Goal: Information Seeking & Learning: Get advice/opinions

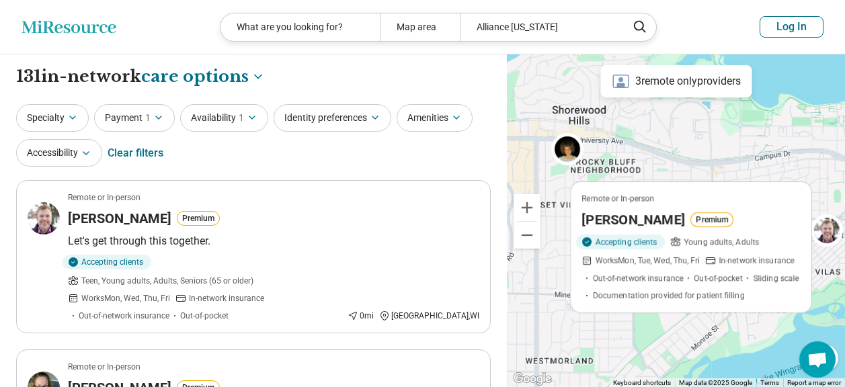
select select "***"
click at [102, 29] on icon "Miresource logo" at bounding box center [69, 26] width 95 height 13
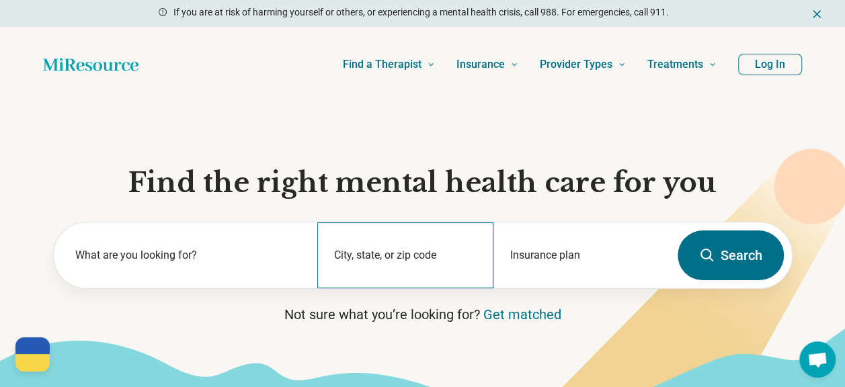
click at [343, 245] on div "City, state, or zip code" at bounding box center [405, 255] width 176 height 66
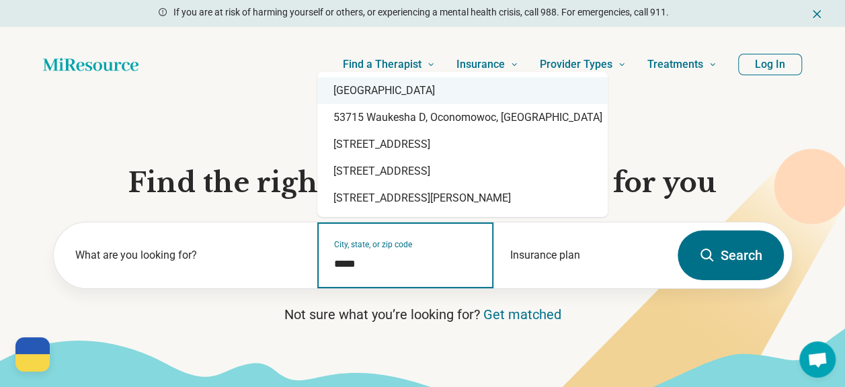
click at [358, 89] on div "Madison, WI 53715" at bounding box center [462, 90] width 290 height 27
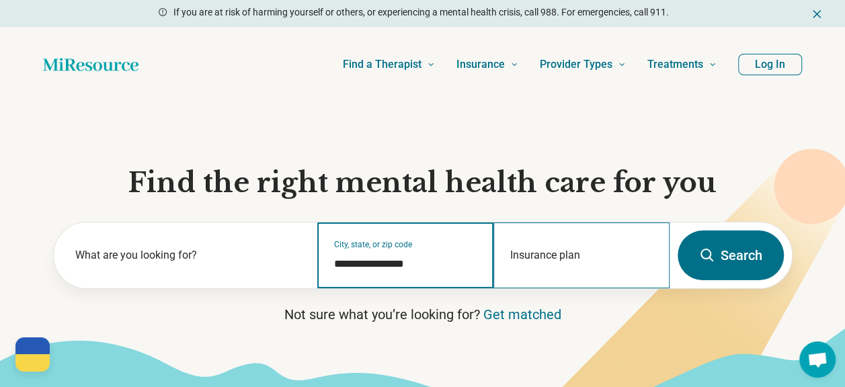
type input "**********"
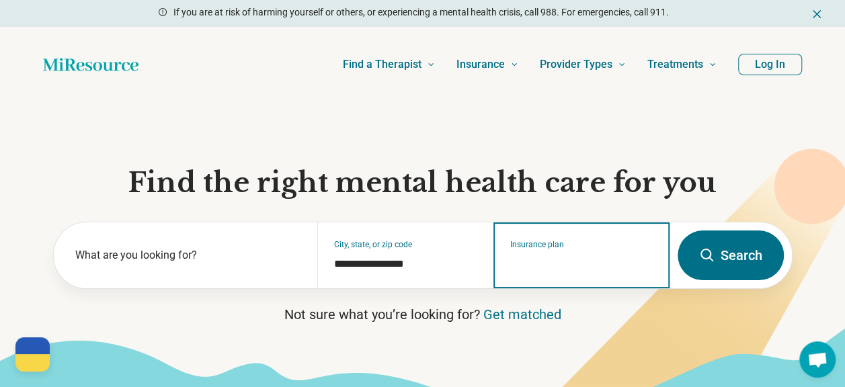
click at [530, 261] on input "Insurance plan" at bounding box center [581, 264] width 143 height 16
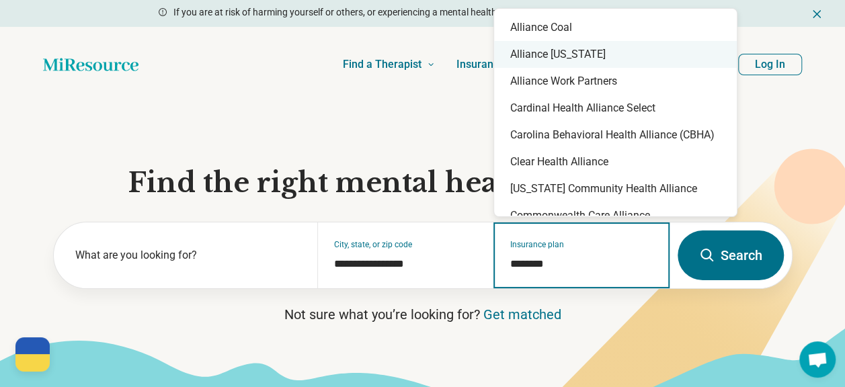
click at [588, 58] on div "Alliance Wisconsin" at bounding box center [615, 54] width 243 height 27
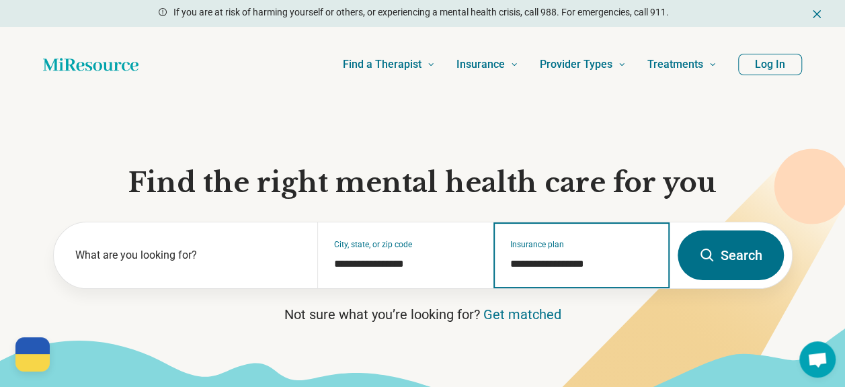
type input "**********"
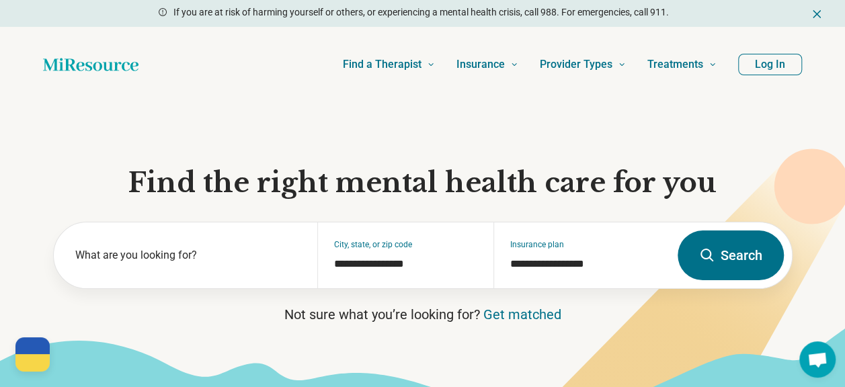
click at [729, 273] on button "Search" at bounding box center [730, 255] width 106 height 50
select select "***"
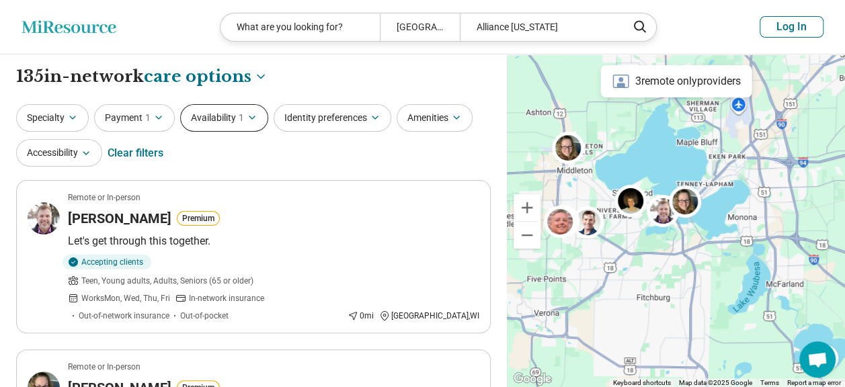
click at [241, 119] on span "1" at bounding box center [241, 118] width 5 height 14
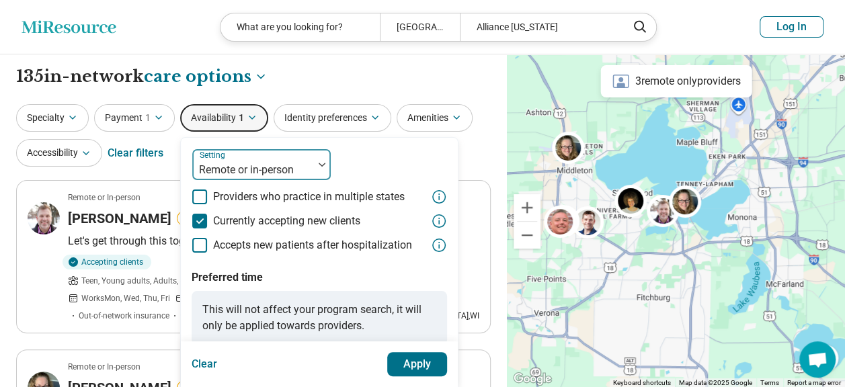
click at [300, 163] on div at bounding box center [253, 170] width 110 height 19
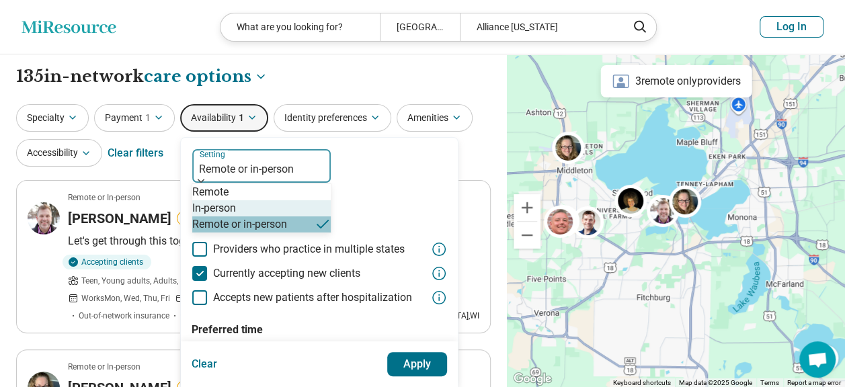
click at [236, 216] on div "In-person" at bounding box center [214, 208] width 44 height 16
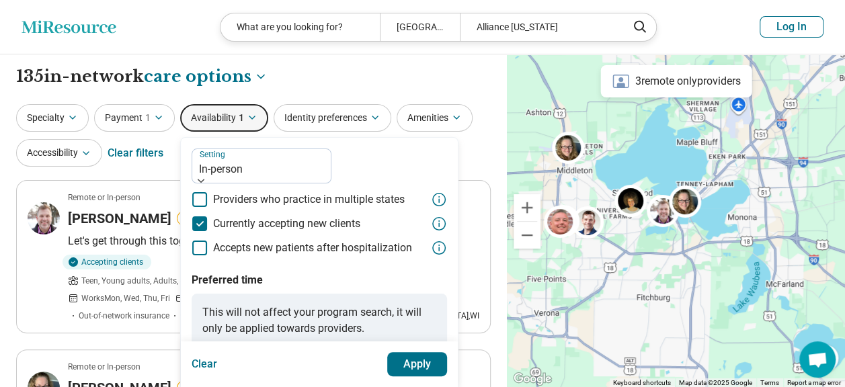
click at [410, 370] on button "Apply" at bounding box center [417, 364] width 60 height 24
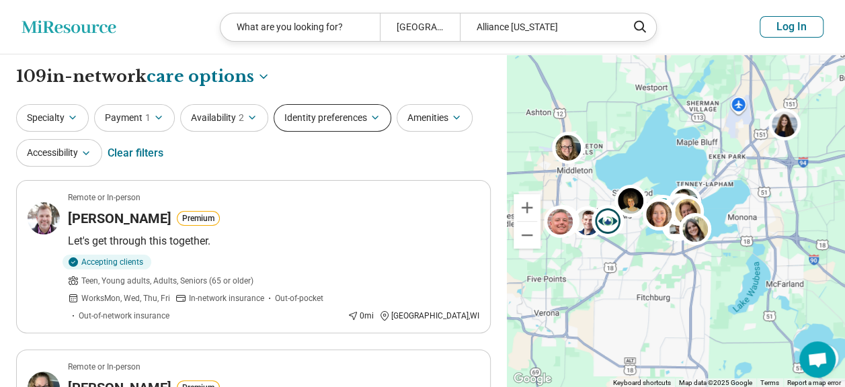
click at [370, 113] on icon "button" at bounding box center [375, 117] width 11 height 11
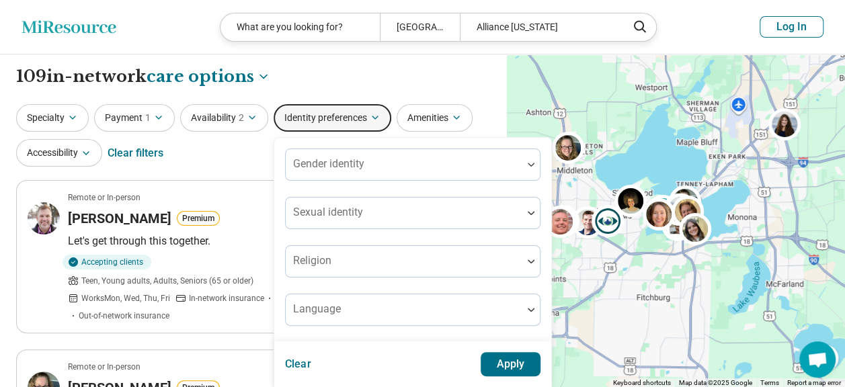
click at [239, 159] on div "Specialty Payment 1 Availability 2 Identity preferences Gender identity Sexual …" at bounding box center [253, 136] width 474 height 65
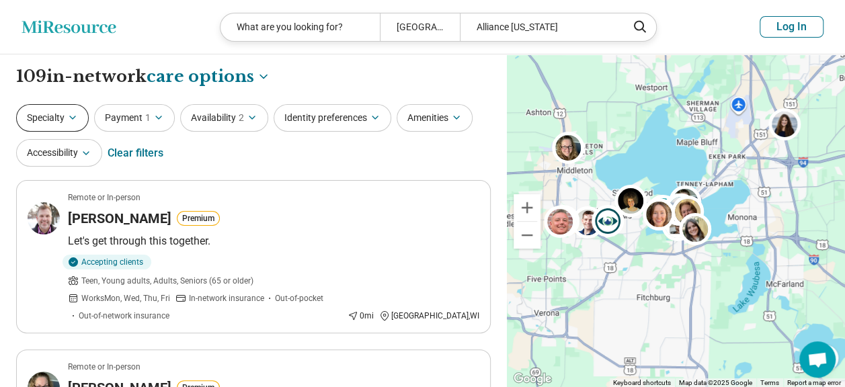
click at [73, 123] on button "Specialty" at bounding box center [52, 118] width 73 height 28
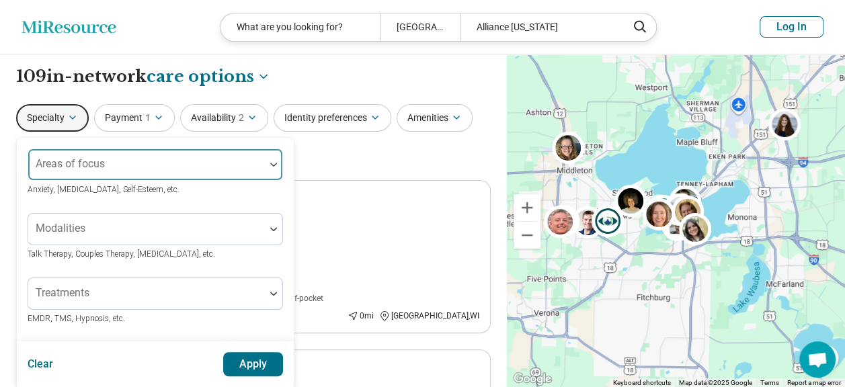
click at [214, 155] on div "Areas of focus" at bounding box center [155, 165] width 255 height 32
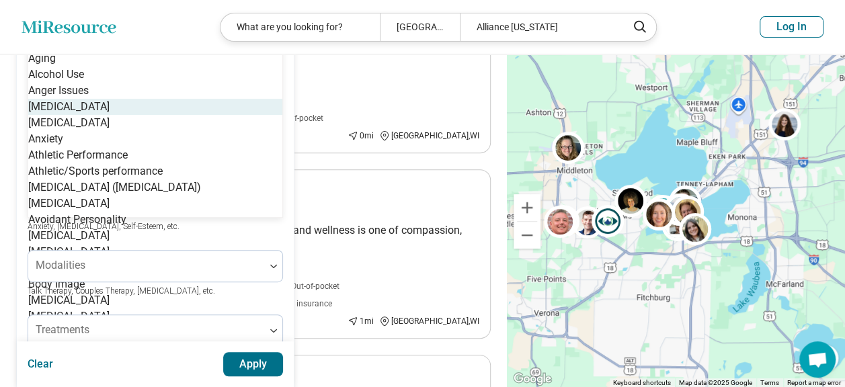
scroll to position [162, 0]
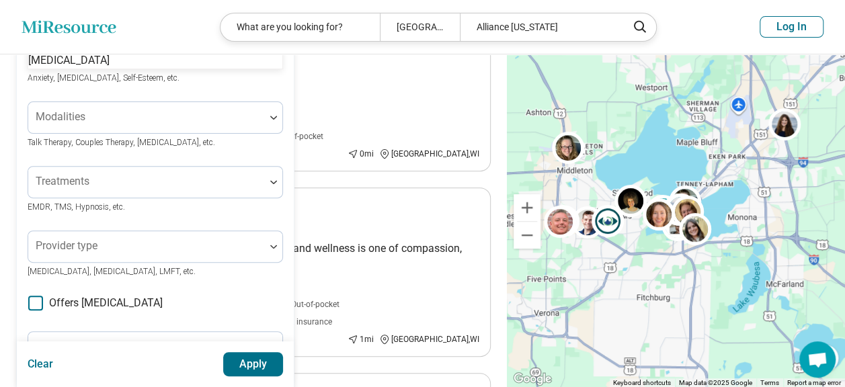
type input "*******"
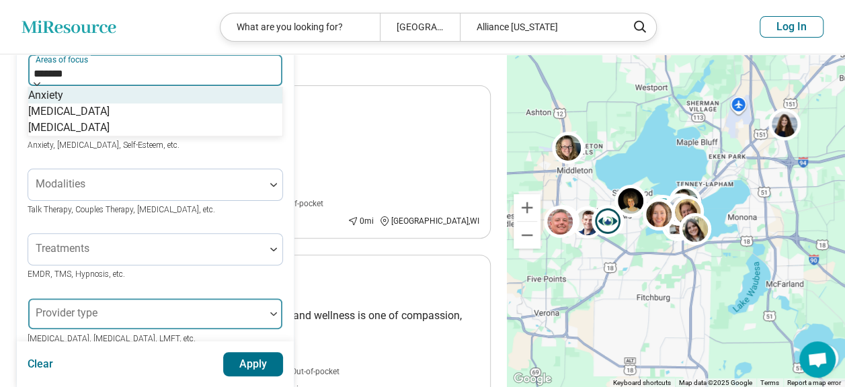
scroll to position [28, 0]
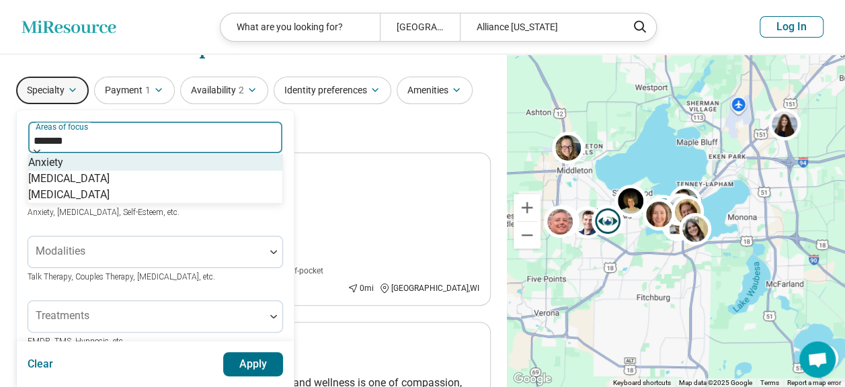
click at [56, 171] on div "Anxiety" at bounding box center [45, 163] width 35 height 16
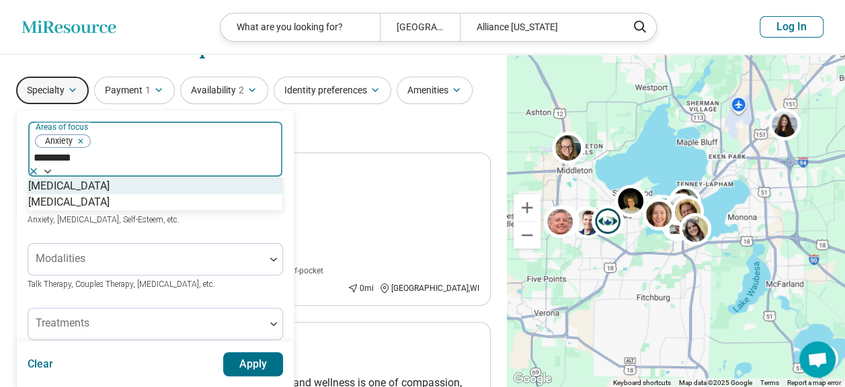
type input "**********"
click at [134, 178] on div "[MEDICAL_DATA]" at bounding box center [155, 186] width 254 height 16
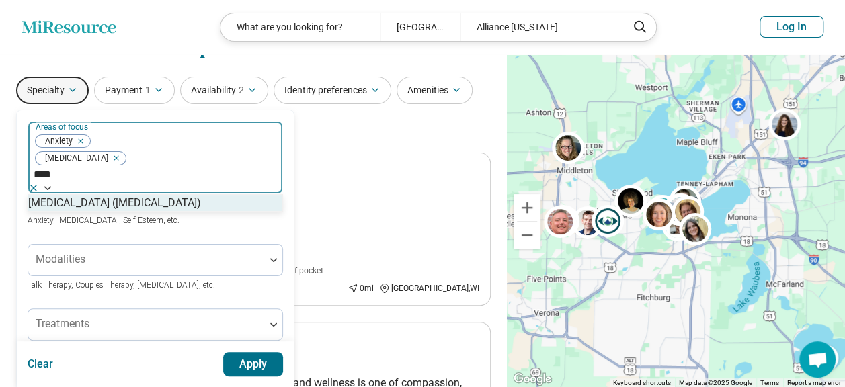
type input "*****"
click at [201, 195] on div "Attention Deficit Hyperactivity Disorder (ADHD)" at bounding box center [114, 203] width 173 height 16
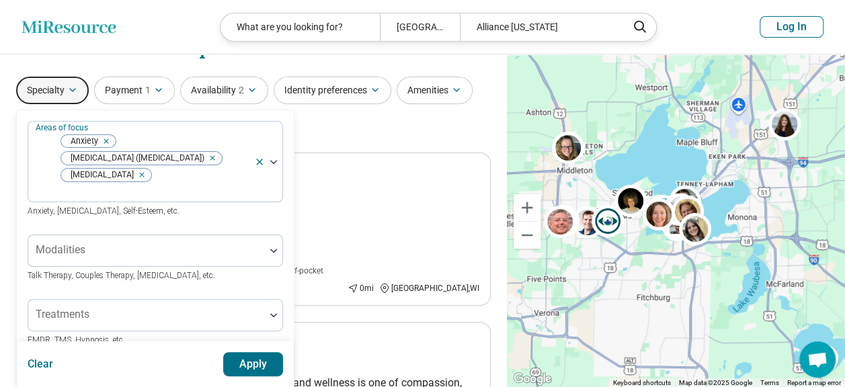
click at [249, 360] on button "Apply" at bounding box center [253, 364] width 60 height 24
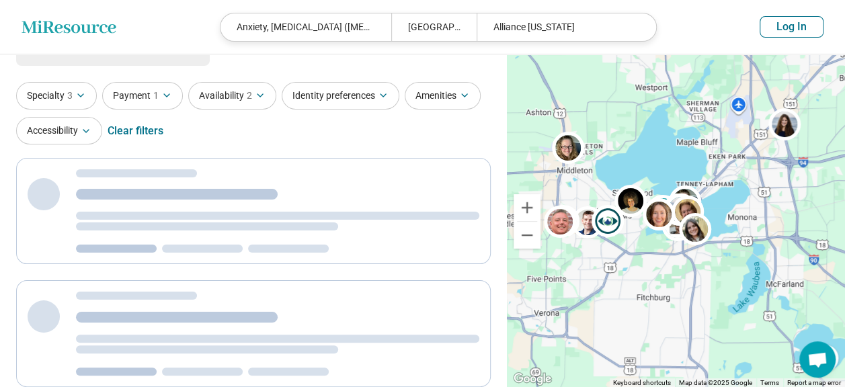
scroll to position [0, 0]
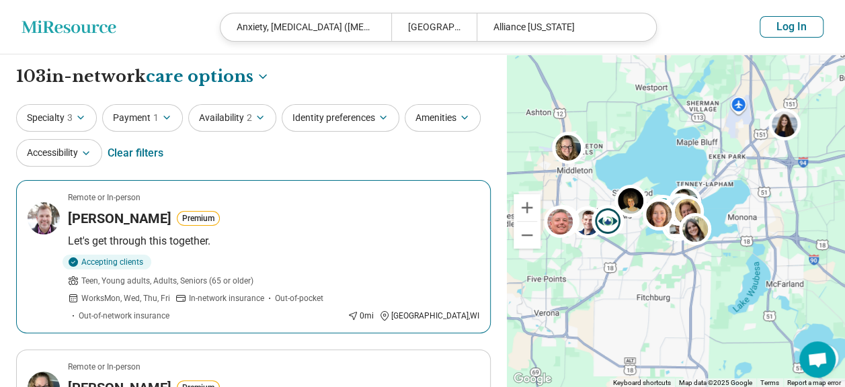
click at [312, 210] on div "James Niemeier Premium" at bounding box center [273, 218] width 411 height 19
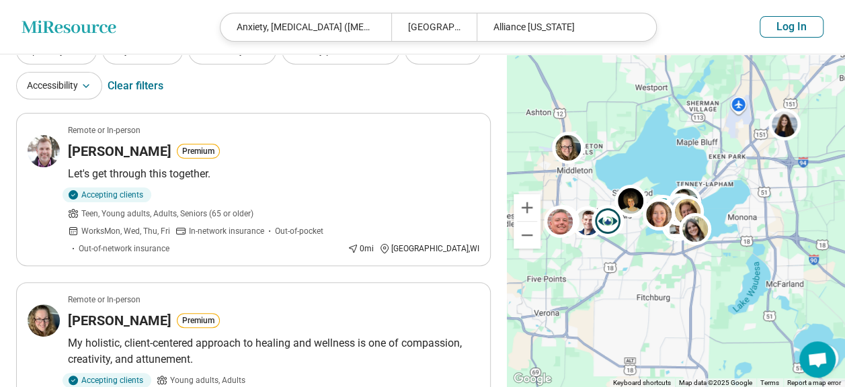
scroll to position [134, 0]
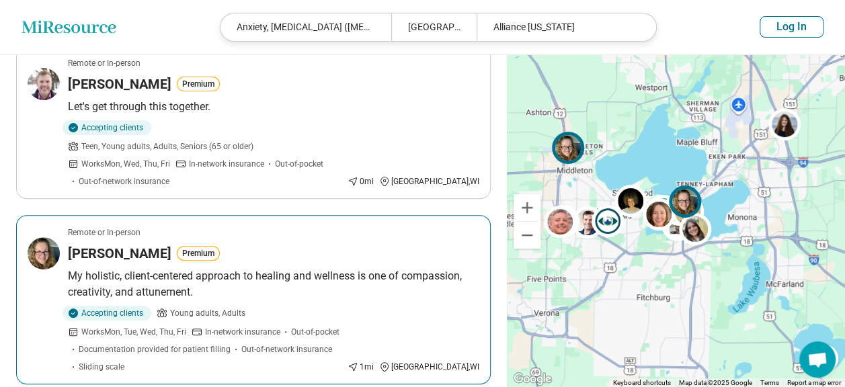
click at [253, 244] on div "Julie Collins Premium" at bounding box center [273, 253] width 411 height 19
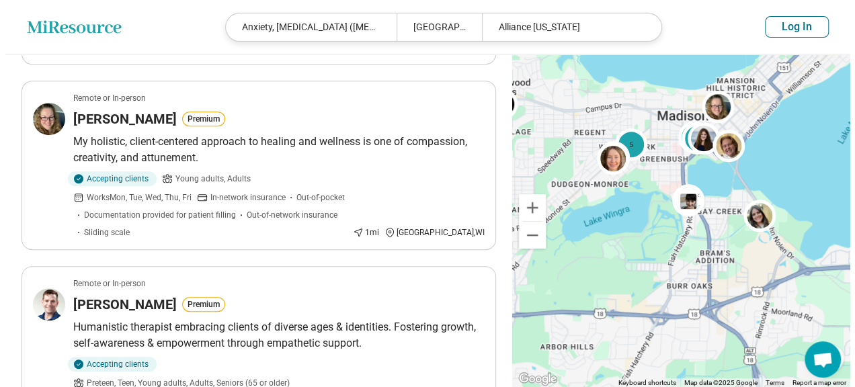
scroll to position [0, 0]
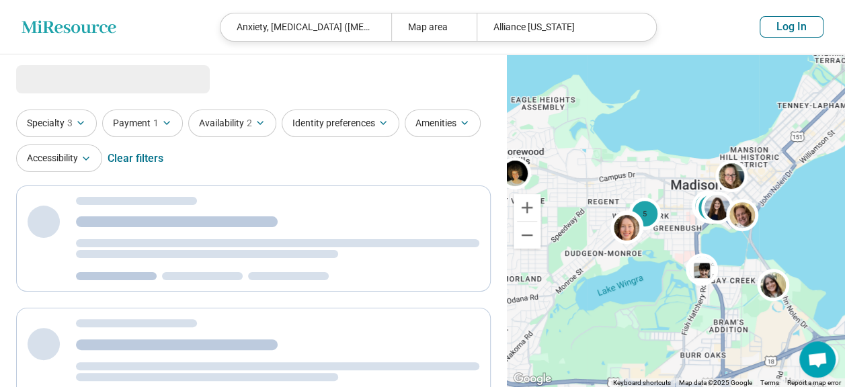
drag, startPoint x: 762, startPoint y: 151, endPoint x: 782, endPoint y: 226, distance: 77.9
click at [782, 226] on div "5 2 2" at bounding box center [676, 220] width 338 height 333
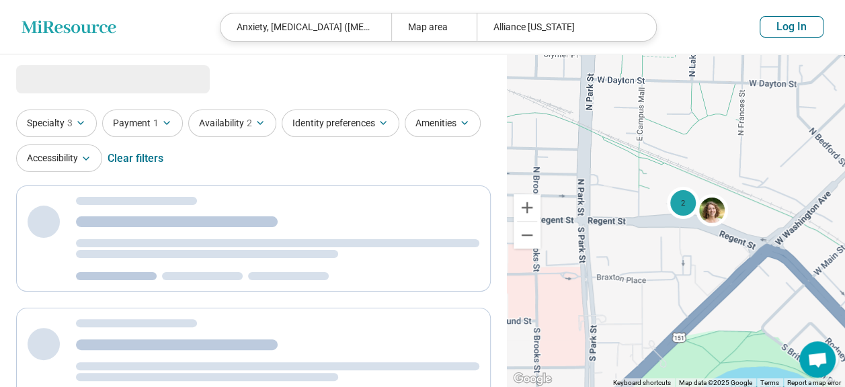
drag, startPoint x: 623, startPoint y: 185, endPoint x: 786, endPoint y: 192, distance: 162.7
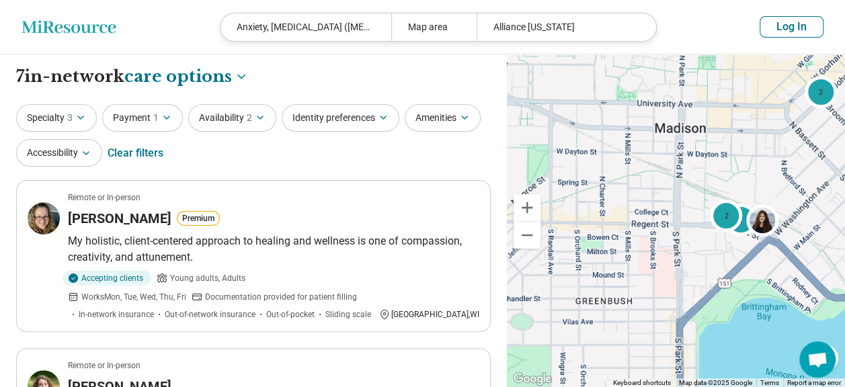
drag, startPoint x: 726, startPoint y: 232, endPoint x: 714, endPoint y: 251, distance: 22.4
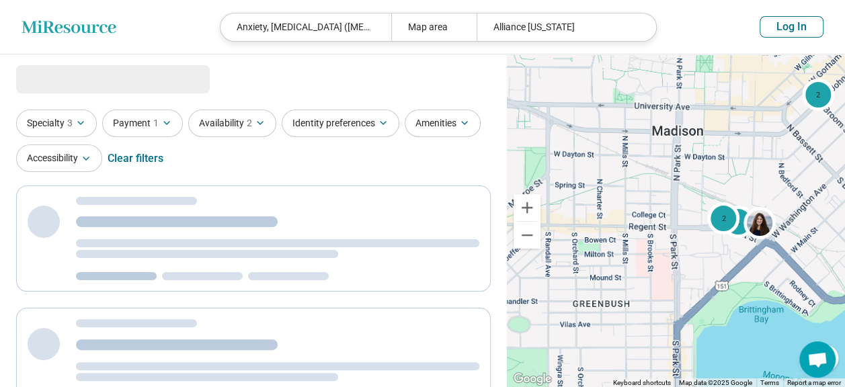
select select "***"
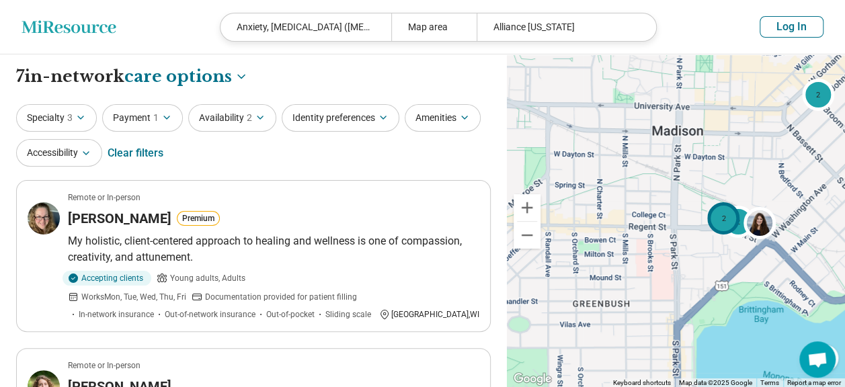
click at [722, 225] on div "2" at bounding box center [723, 218] width 32 height 32
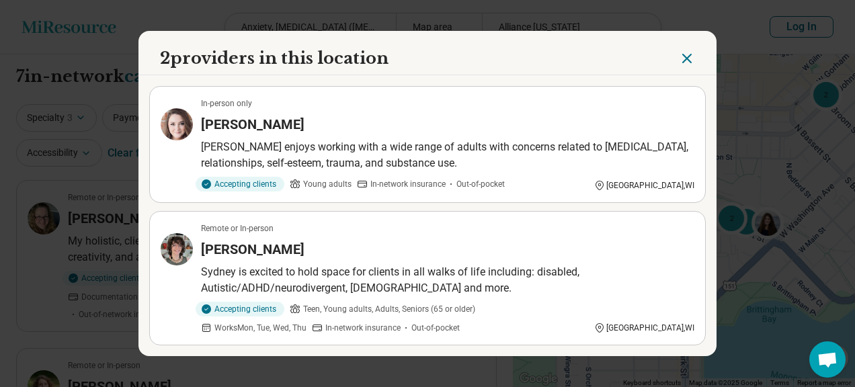
click at [333, 241] on div "[PERSON_NAME]" at bounding box center [447, 249] width 493 height 19
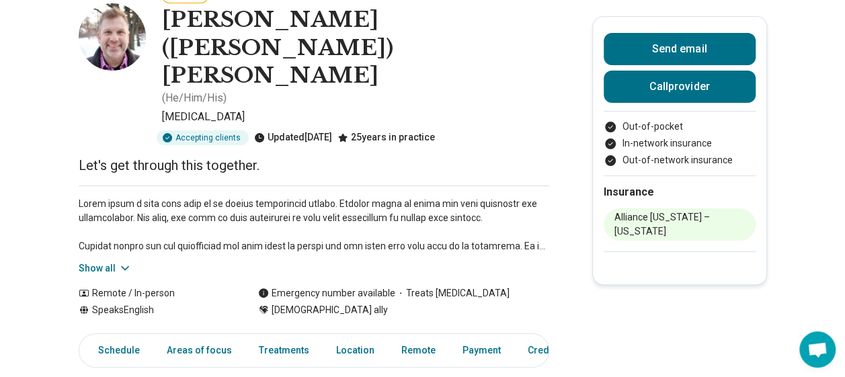
scroll to position [94, 5]
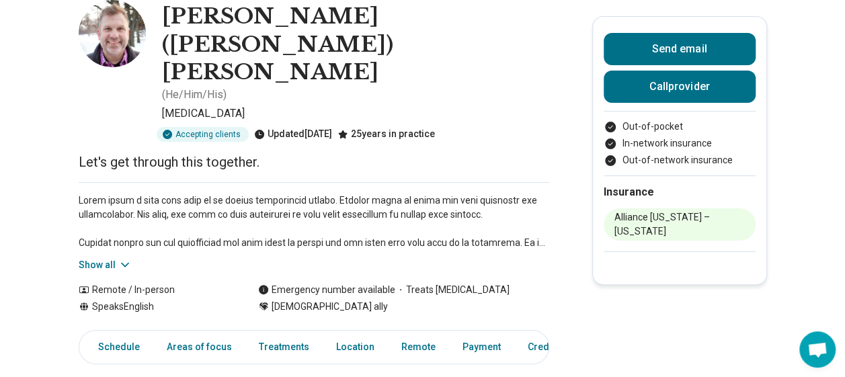
click at [112, 258] on button "Show all" at bounding box center [105, 265] width 53 height 14
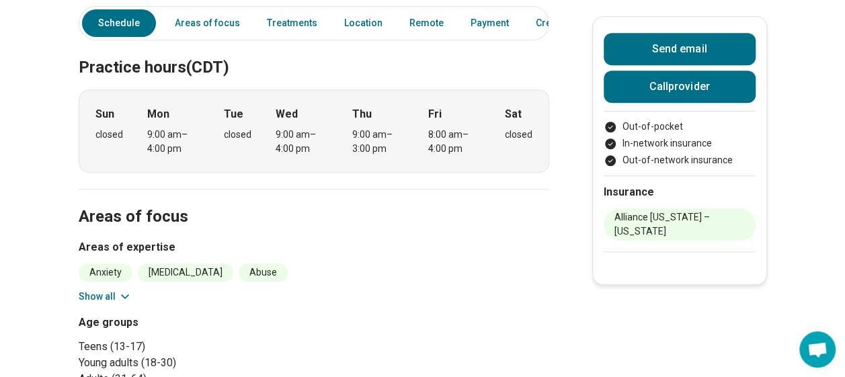
scroll to position [560, 5]
click at [112, 289] on button "Show all" at bounding box center [105, 296] width 53 height 14
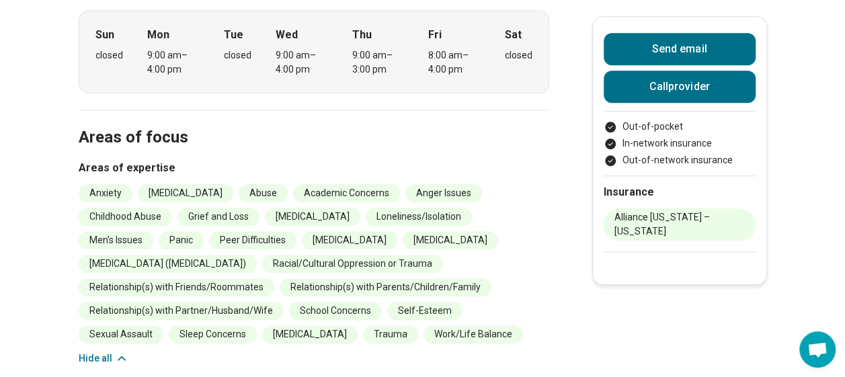
scroll to position [640, 6]
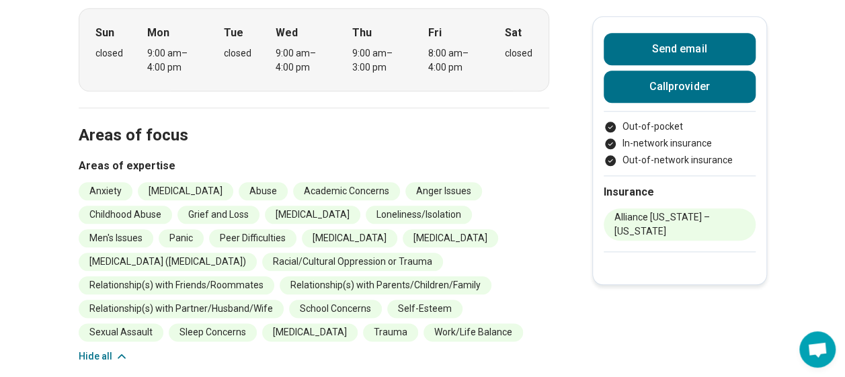
click at [534, 270] on ul "Anxiety Depression Abuse Academic Concerns Anger Issues Childhood Abuse Grief a…" at bounding box center [314, 261] width 470 height 159
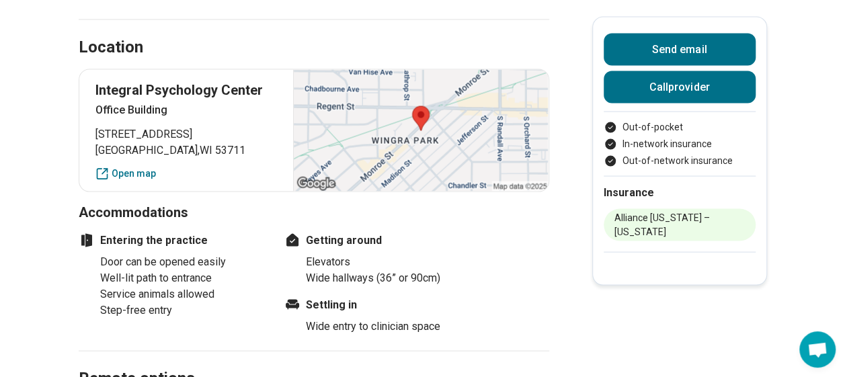
scroll to position [1241, 9]
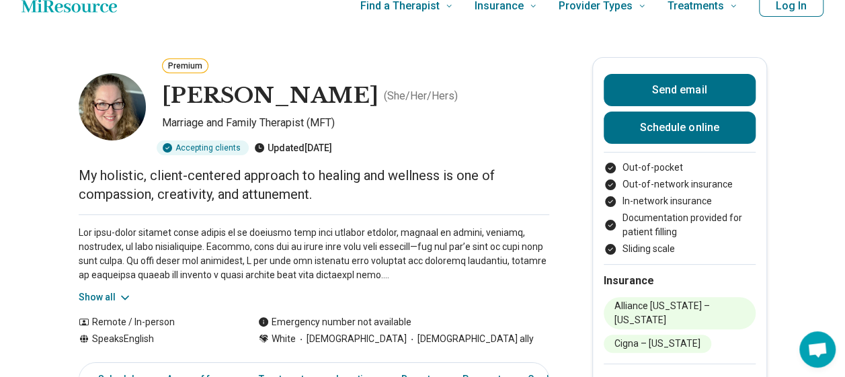
scroll to position [22, 3]
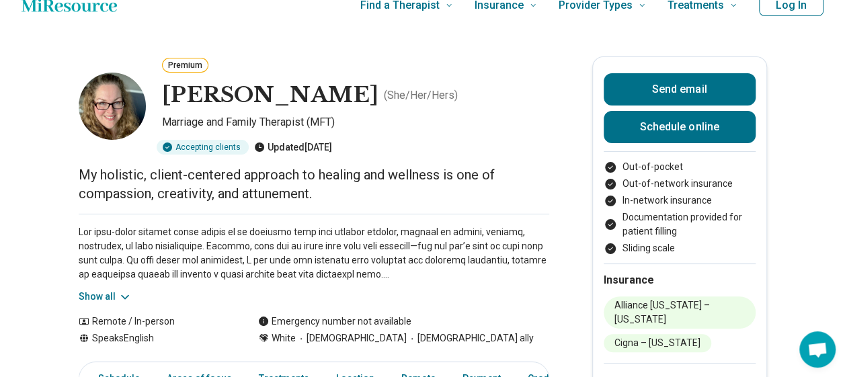
click at [94, 294] on button "Show all" at bounding box center [105, 297] width 53 height 14
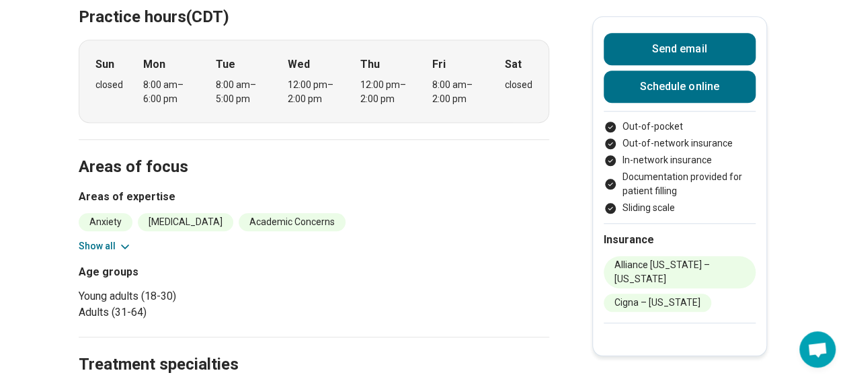
scroll to position [555, 0]
click at [128, 244] on icon at bounding box center [125, 245] width 7 height 3
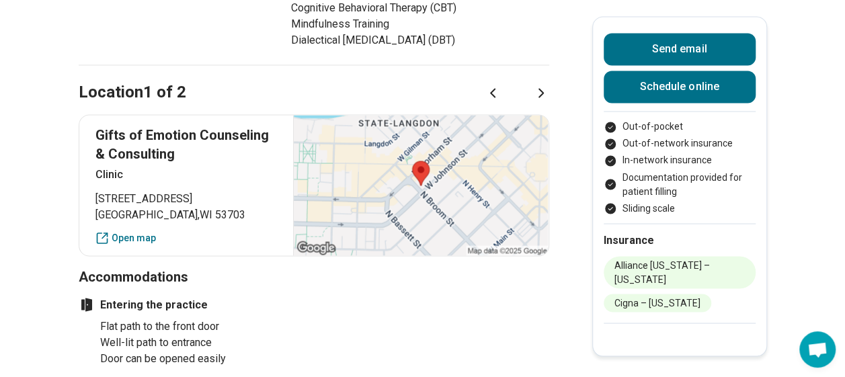
scroll to position [831, 10]
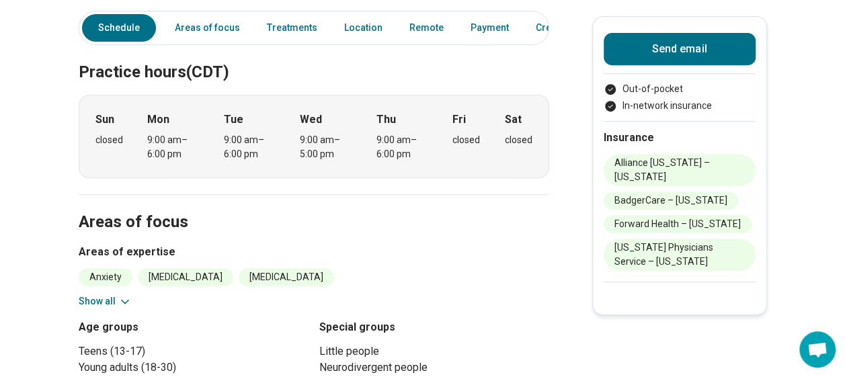
scroll to position [403, 0]
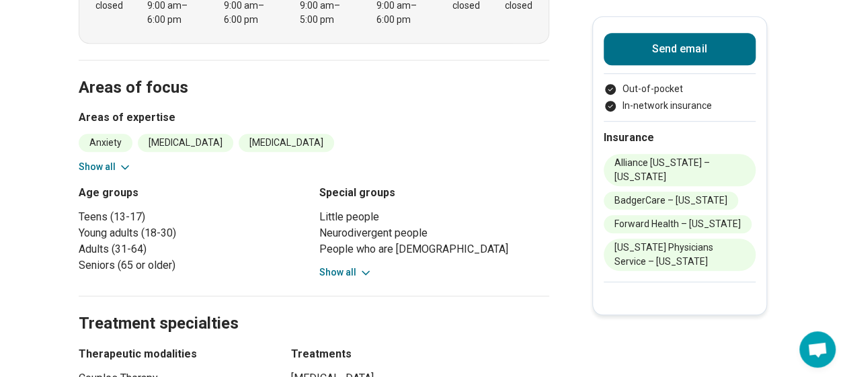
click at [132, 161] on icon at bounding box center [124, 167] width 13 height 13
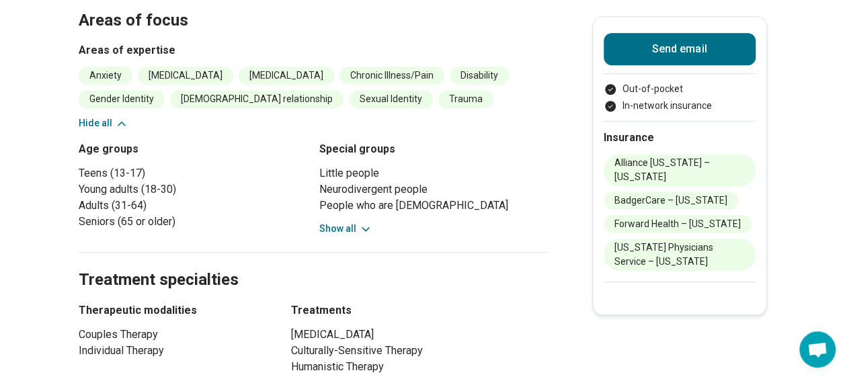
scroll to position [538, 0]
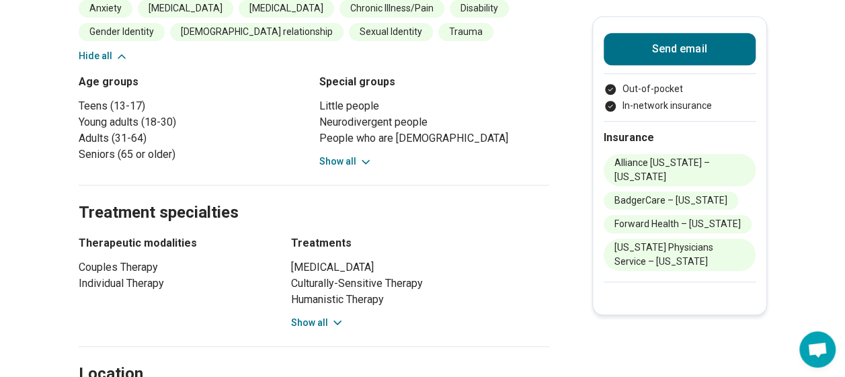
click at [341, 321] on icon at bounding box center [337, 322] width 7 height 3
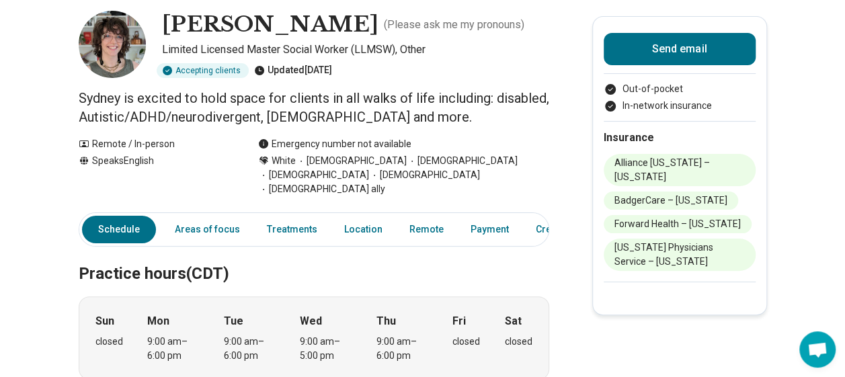
scroll to position [0, 0]
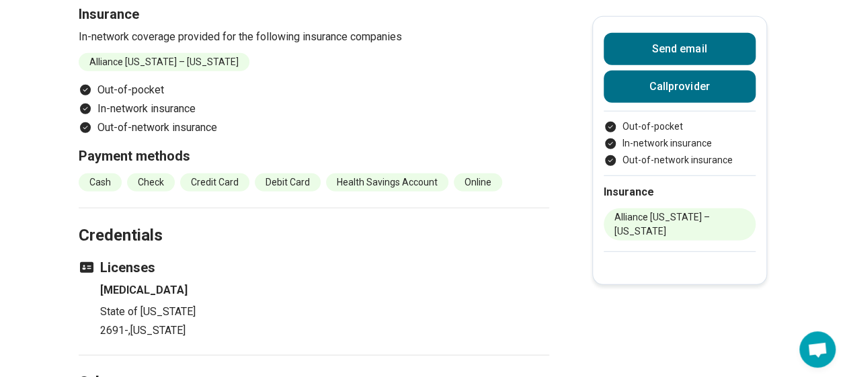
scroll to position [1882, 9]
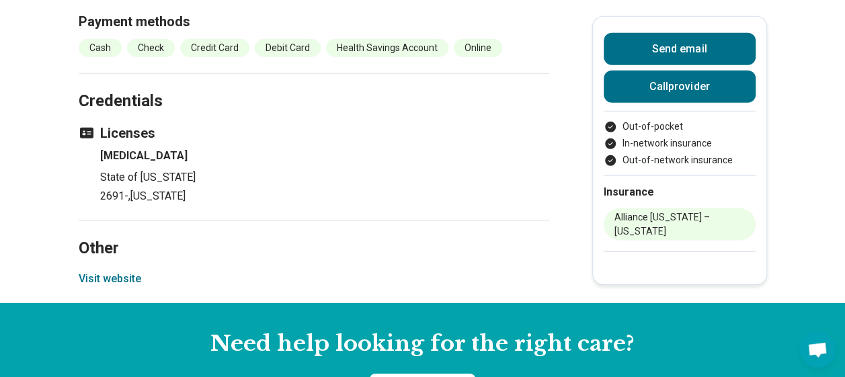
click at [121, 271] on button "Visit website" at bounding box center [110, 279] width 62 height 16
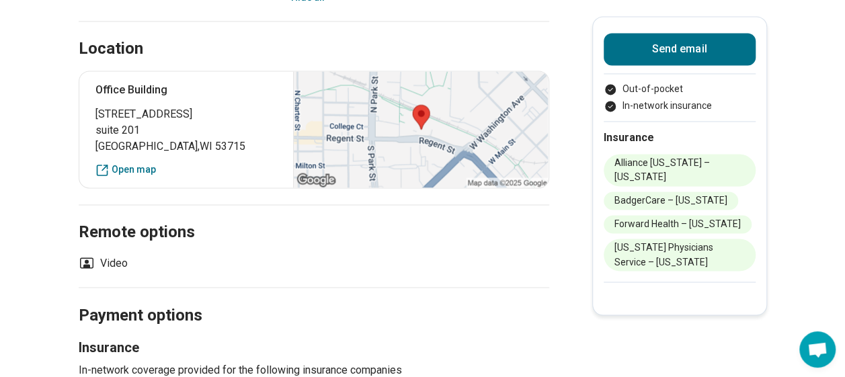
scroll to position [1075, 0]
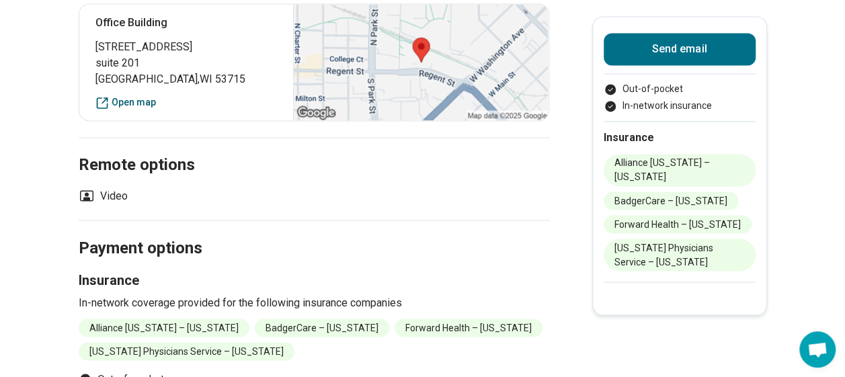
click at [143, 95] on link "Open map" at bounding box center [186, 102] width 182 height 14
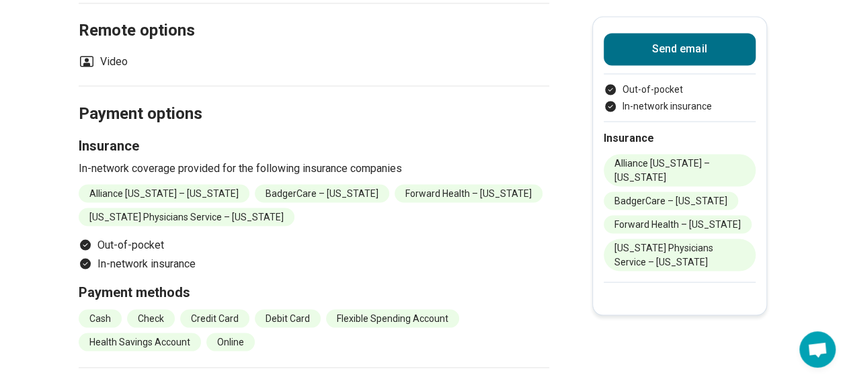
scroll to position [1546, 0]
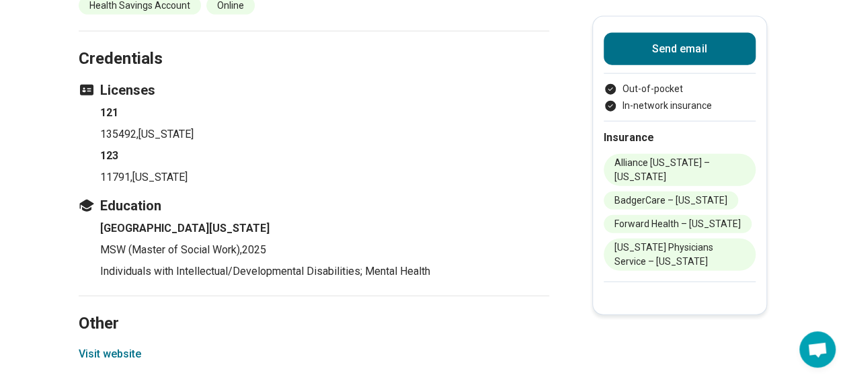
click at [125, 346] on button "Visit website" at bounding box center [110, 354] width 62 height 16
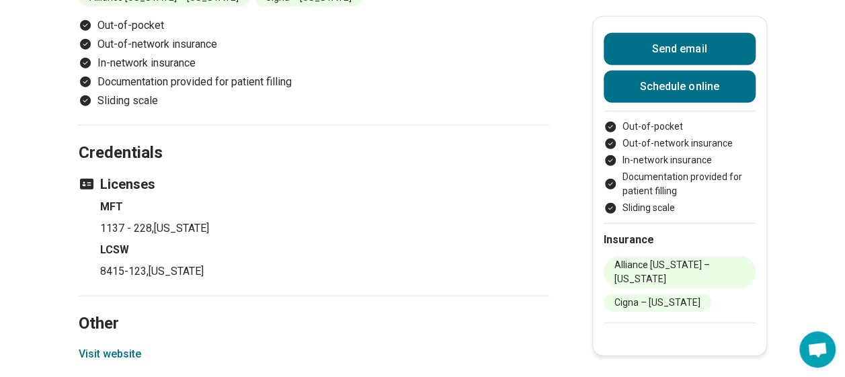
scroll to position [1771, 10]
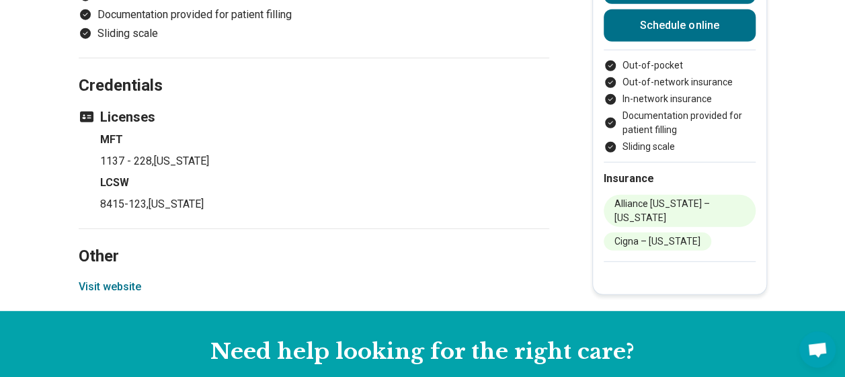
click at [103, 279] on button "Visit website" at bounding box center [110, 287] width 62 height 16
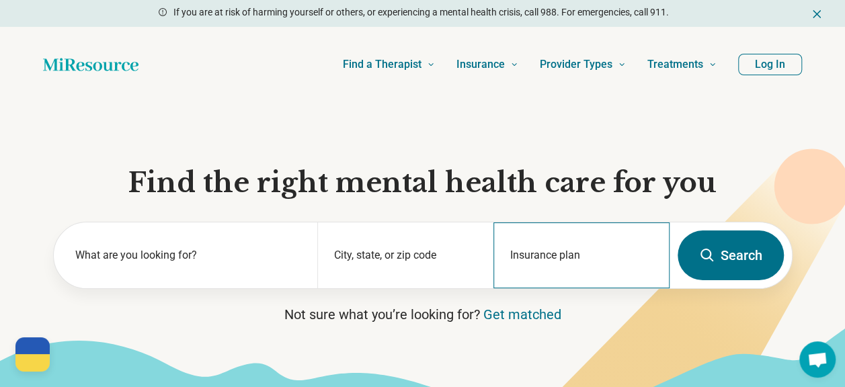
click at [546, 251] on div "Insurance plan" at bounding box center [581, 255] width 176 height 66
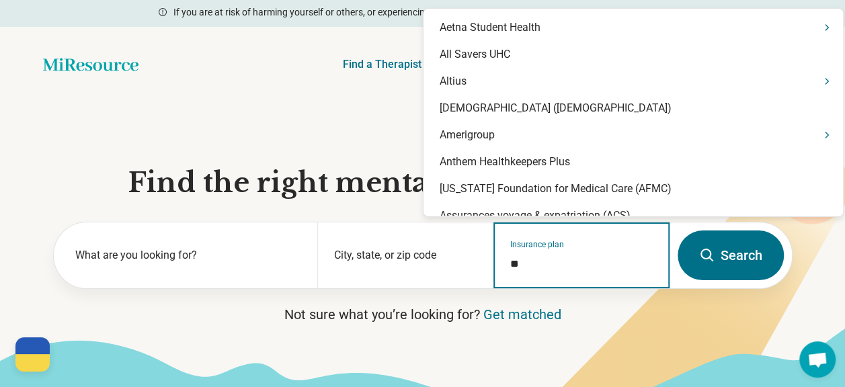
type input "***"
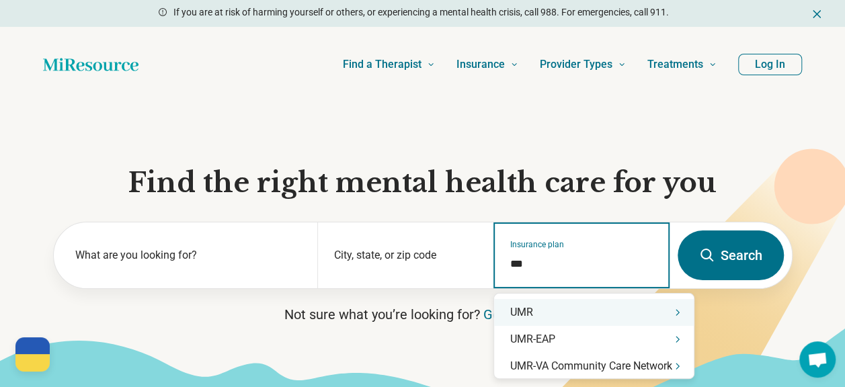
click at [652, 306] on div "UMR" at bounding box center [594, 312] width 200 height 27
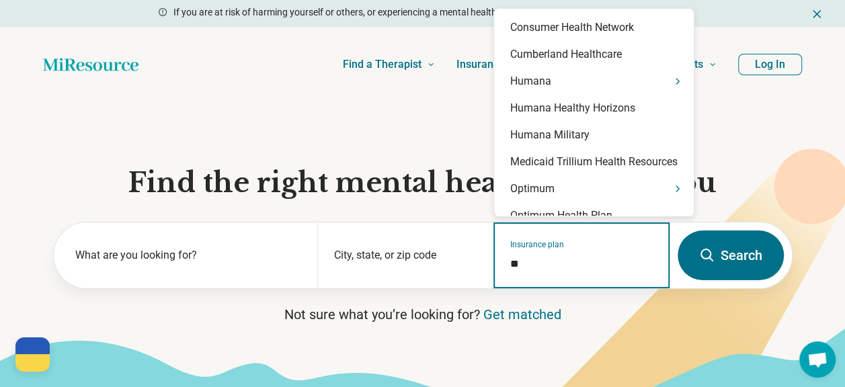
type input "***"
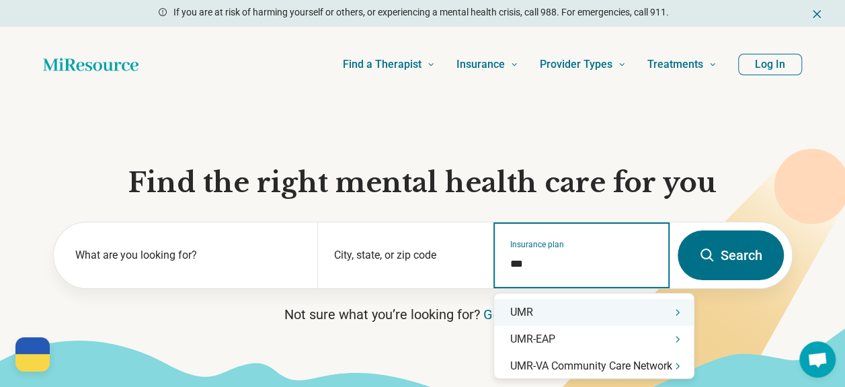
click at [608, 315] on div "UMR" at bounding box center [594, 312] width 200 height 27
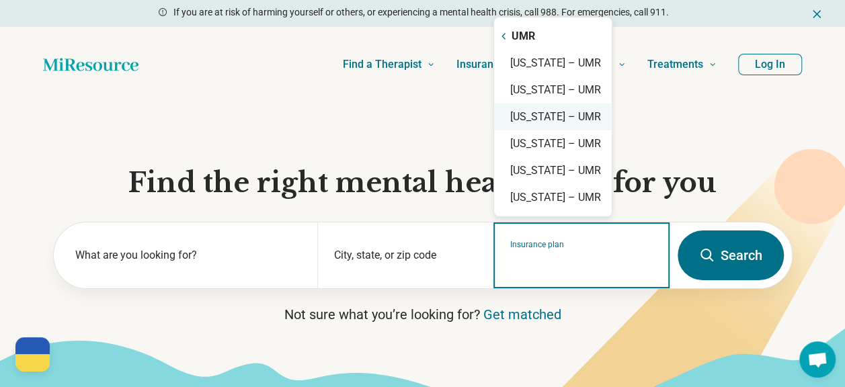
click at [552, 121] on div "Minnesota – UMR" at bounding box center [553, 116] width 118 height 27
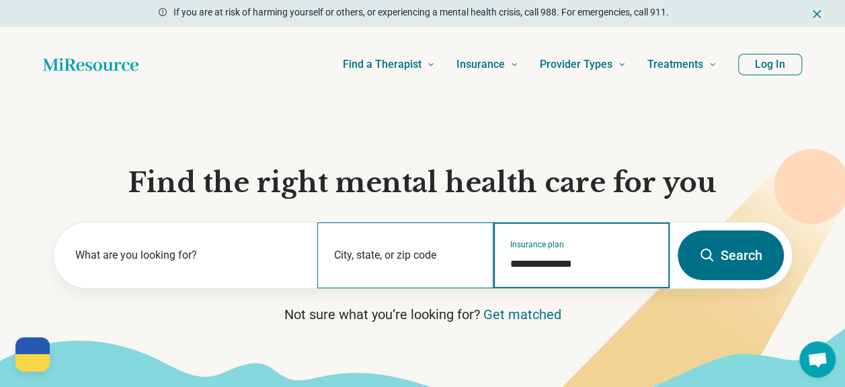
type input "**********"
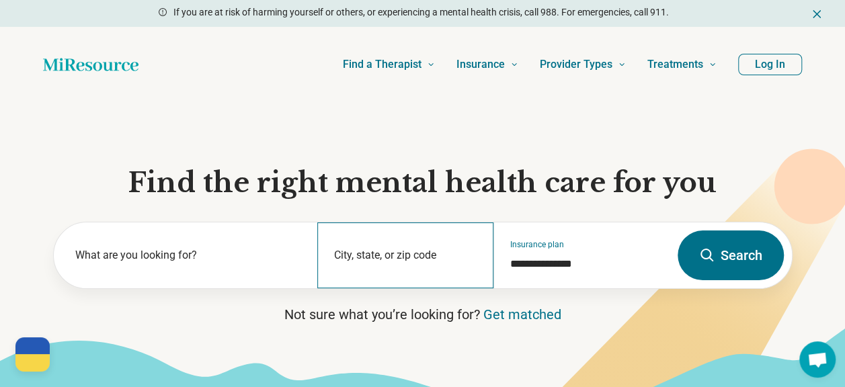
click at [405, 255] on div "City, state, or zip code" at bounding box center [405, 255] width 176 height 66
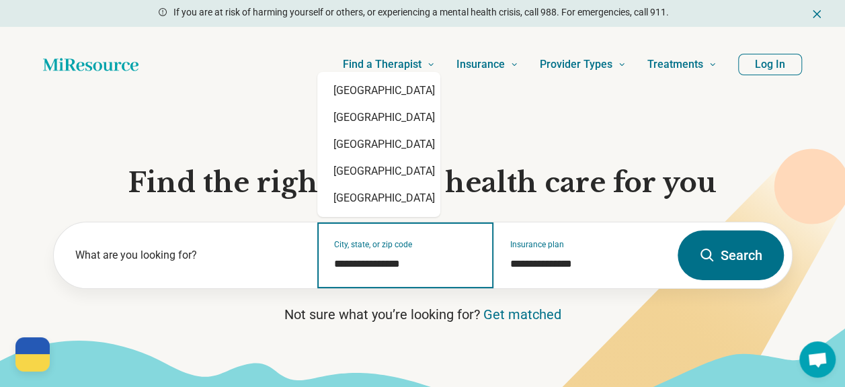
type input "**********"
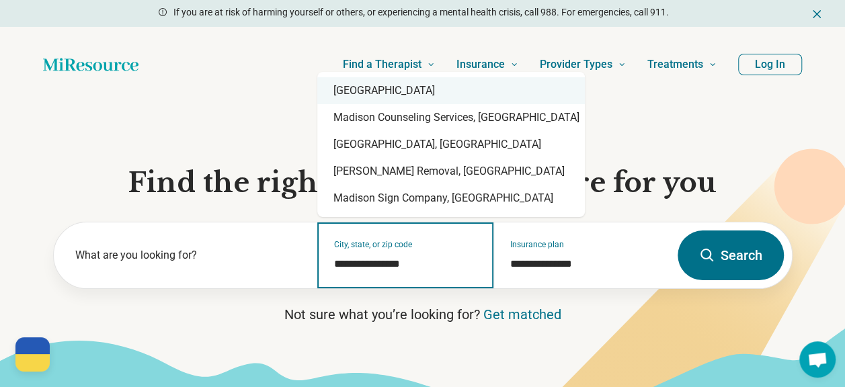
click at [484, 87] on div "Madison, WI 53715" at bounding box center [450, 90] width 267 height 27
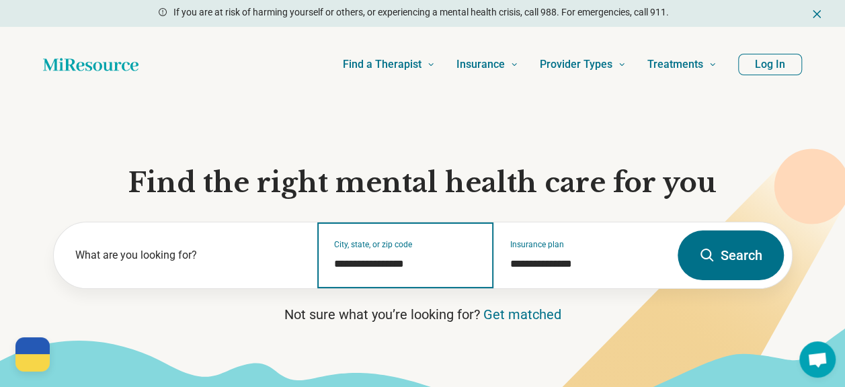
type input "**********"
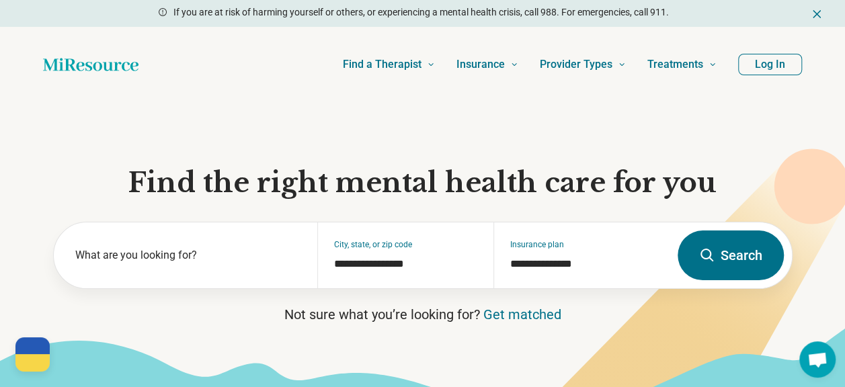
click at [743, 264] on button "Search" at bounding box center [730, 255] width 106 height 50
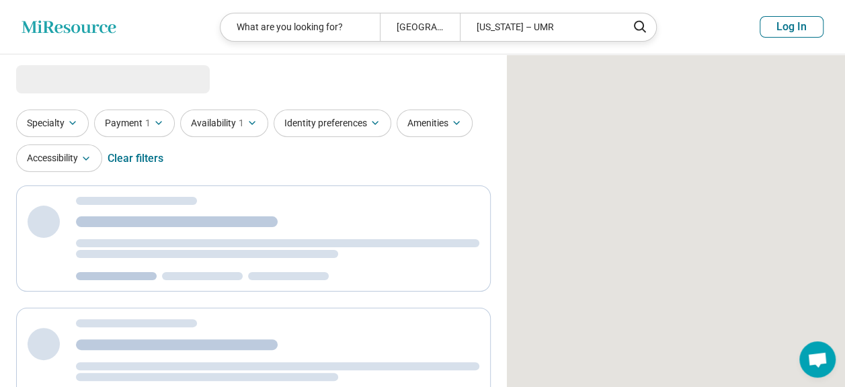
select select "***"
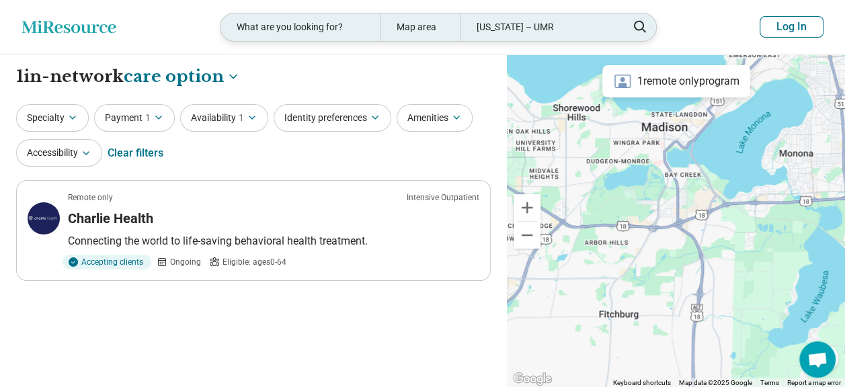
click at [544, 28] on div "Minnesota – UMR" at bounding box center [539, 27] width 159 height 28
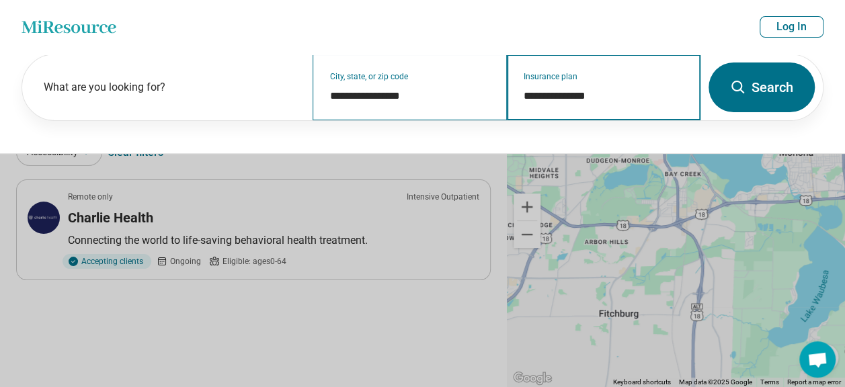
drag, startPoint x: 616, startPoint y: 92, endPoint x: 487, endPoint y: 83, distance: 130.0
click at [487, 83] on div "**********" at bounding box center [361, 87] width 678 height 66
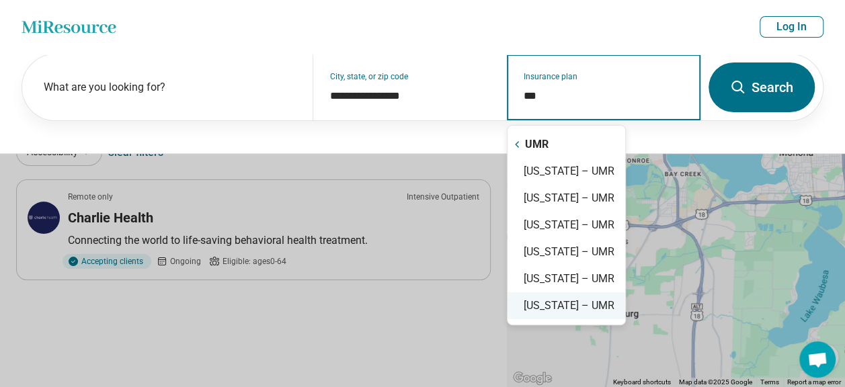
click at [601, 302] on div "Wisconsin – UMR" at bounding box center [566, 305] width 118 height 27
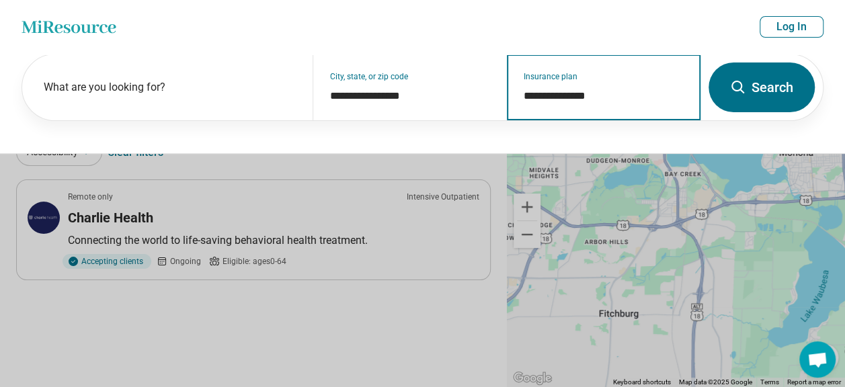
type input "**********"
click at [748, 88] on button "Search" at bounding box center [761, 87] width 106 height 50
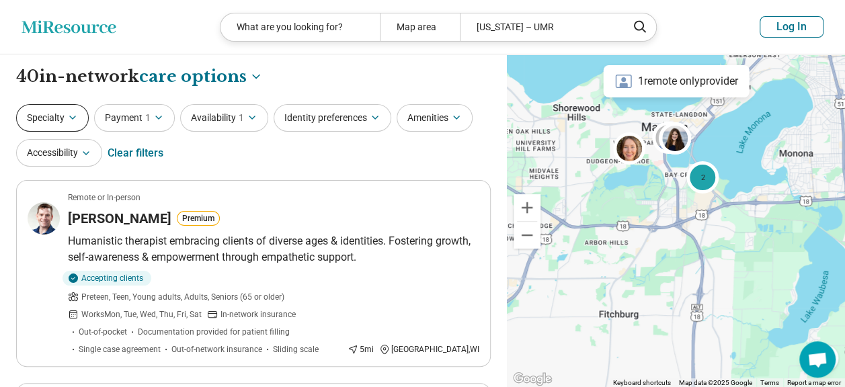
click at [56, 130] on button "Specialty" at bounding box center [52, 118] width 73 height 28
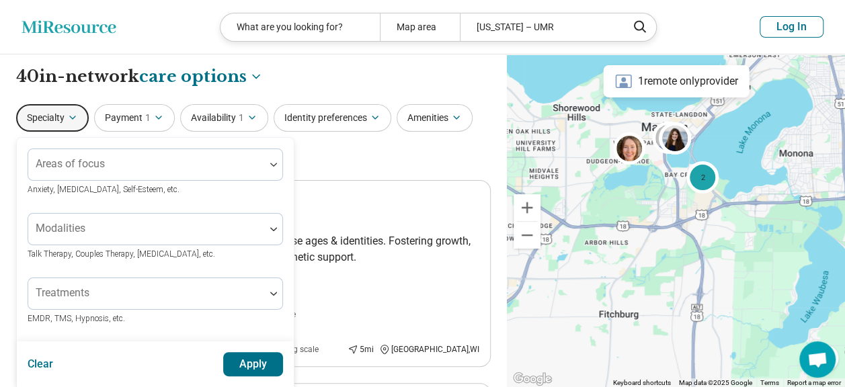
scroll to position [67, 0]
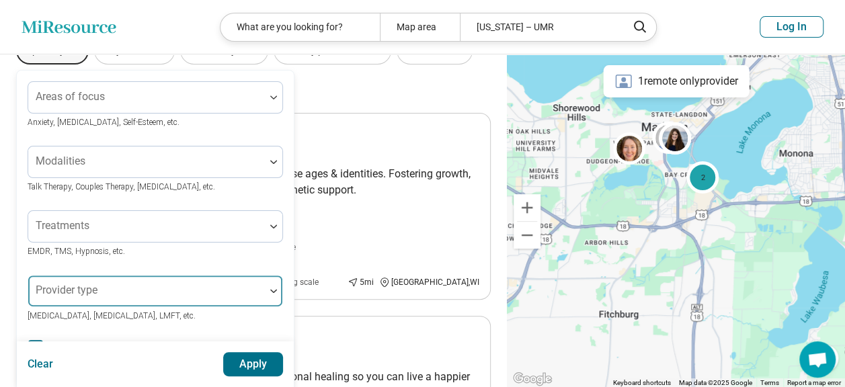
click at [85, 284] on div "Provider type" at bounding box center [155, 291] width 255 height 32
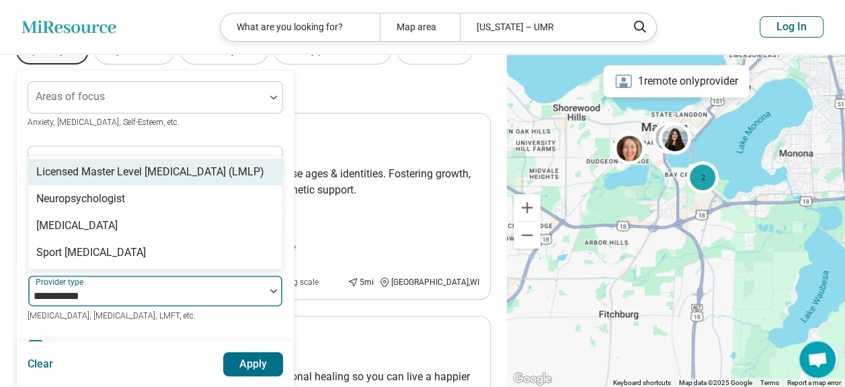
type input "**********"
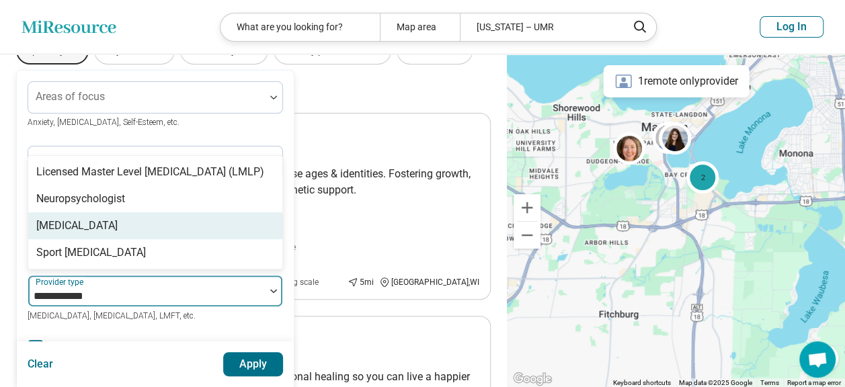
click at [52, 226] on div "Psychologist" at bounding box center [76, 226] width 81 height 16
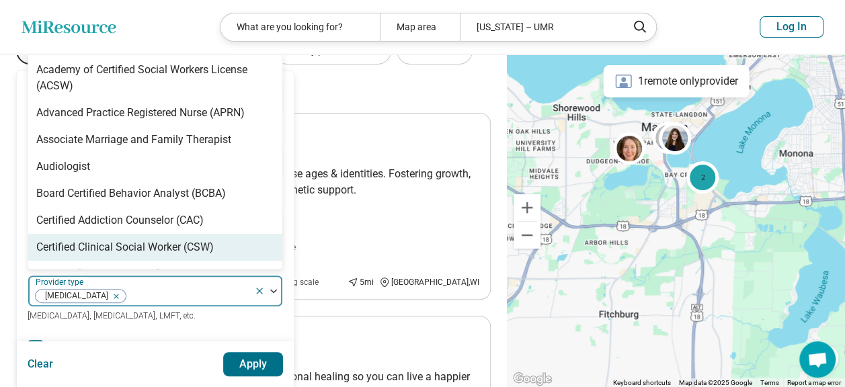
click at [224, 366] on button "Apply" at bounding box center [253, 364] width 60 height 24
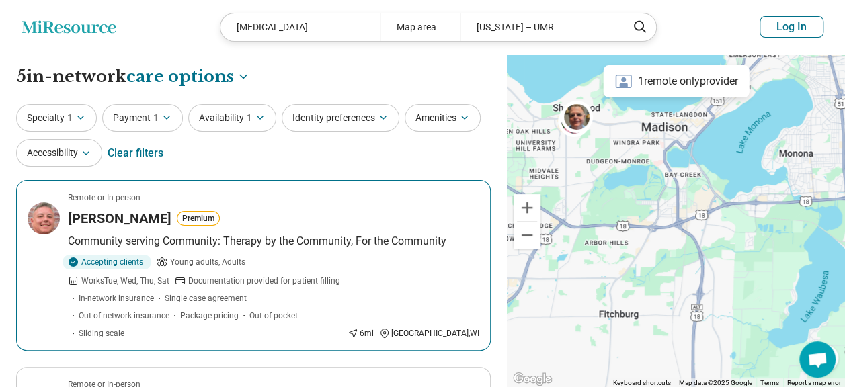
click at [321, 233] on p "Community serving Community: Therapy by the Community, For the Community" at bounding box center [273, 241] width 411 height 16
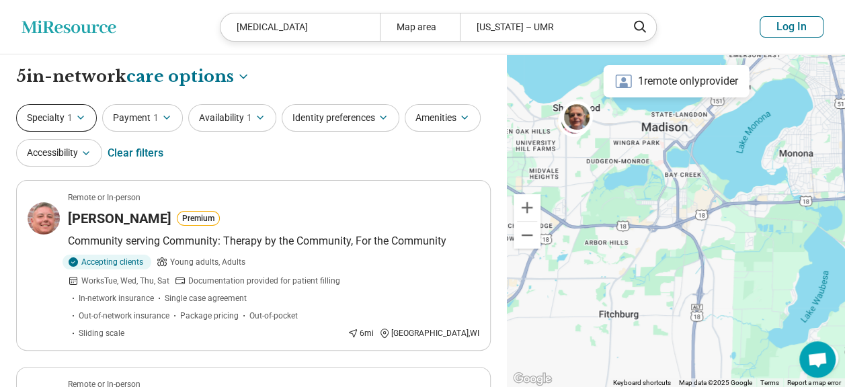
click at [56, 122] on button "Specialty 1" at bounding box center [56, 118] width 81 height 28
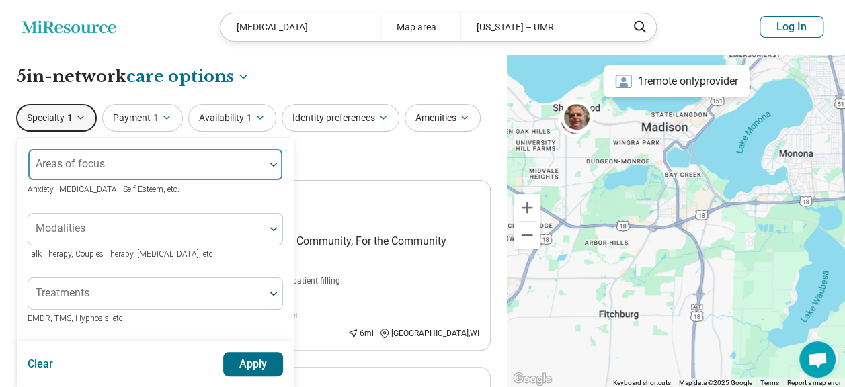
click at [94, 167] on div "Areas of focus" at bounding box center [155, 165] width 255 height 32
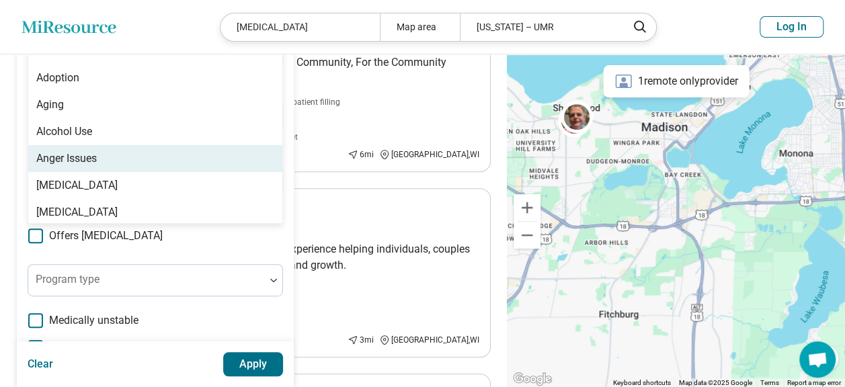
scroll to position [180, 0]
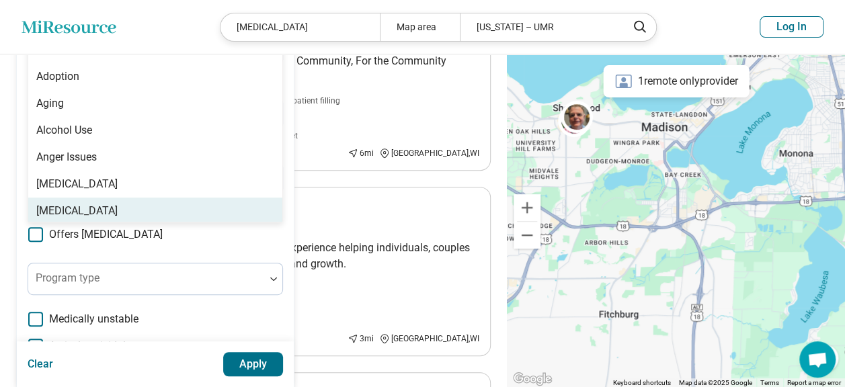
click at [164, 248] on div "100 results available. Use Up and Down to choose options, press Enter to select…" at bounding box center [155, 230] width 255 height 525
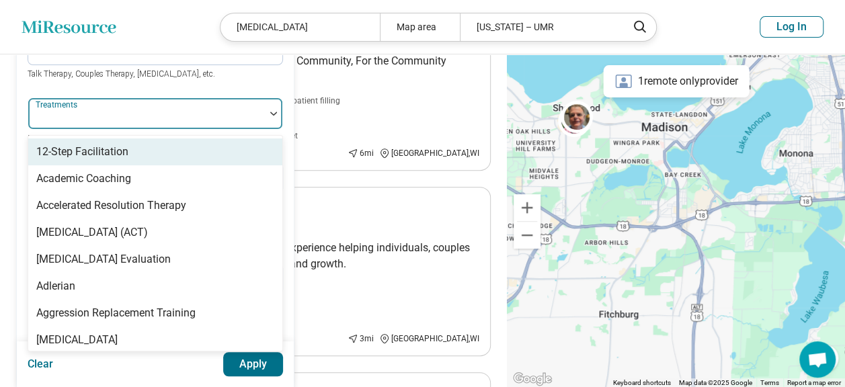
click at [127, 122] on div at bounding box center [147, 119] width 226 height 19
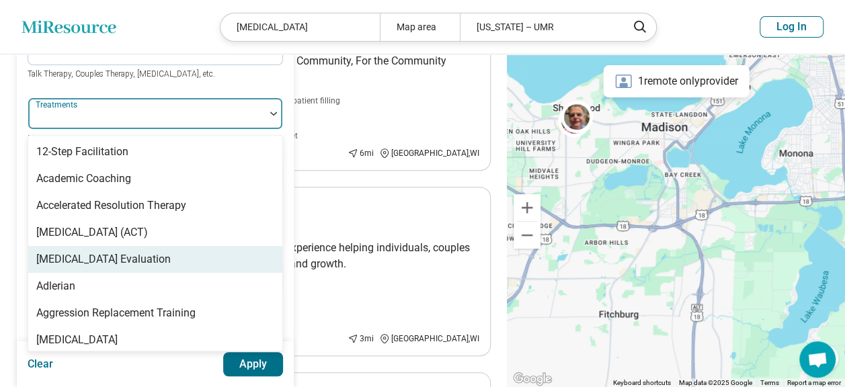
click at [135, 259] on div "ADHD Evaluation" at bounding box center [155, 259] width 254 height 27
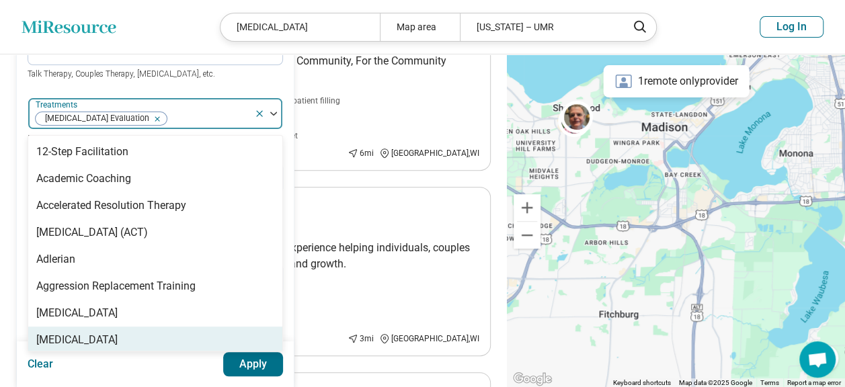
click at [236, 362] on button "Apply" at bounding box center [253, 364] width 60 height 24
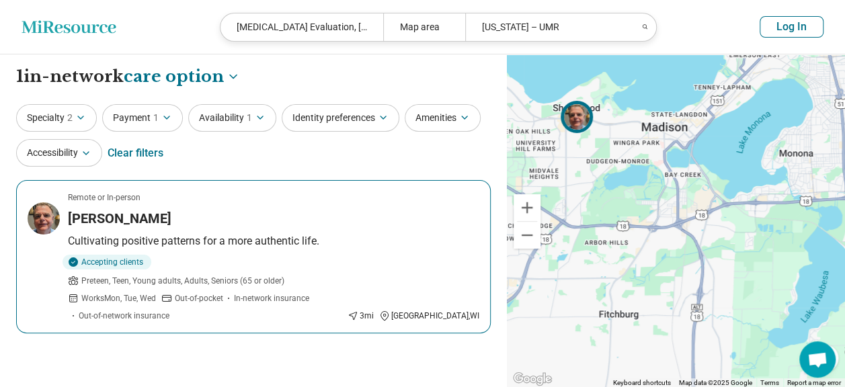
click at [293, 222] on div "Peter Jackson" at bounding box center [273, 218] width 411 height 19
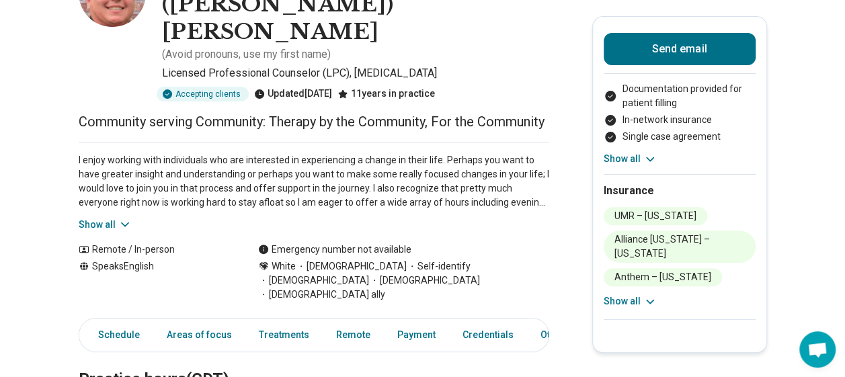
scroll to position [202, 0]
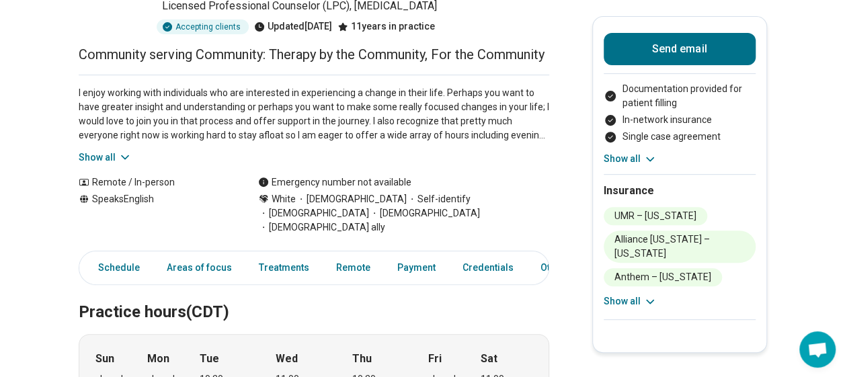
click at [116, 151] on button "Show all" at bounding box center [105, 158] width 53 height 14
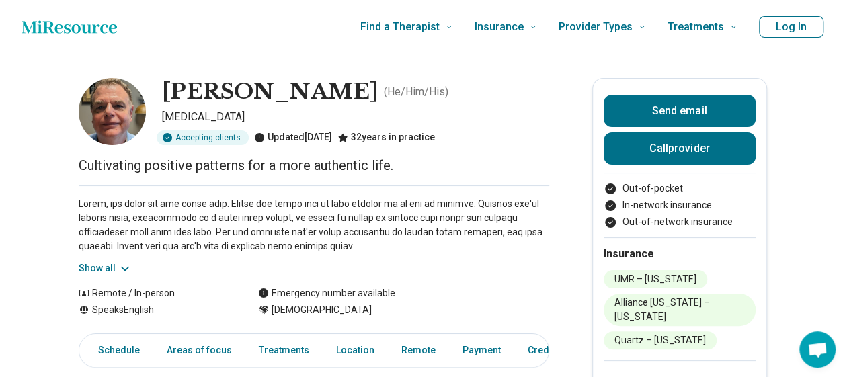
click at [113, 263] on button "Show all" at bounding box center [105, 268] width 53 height 14
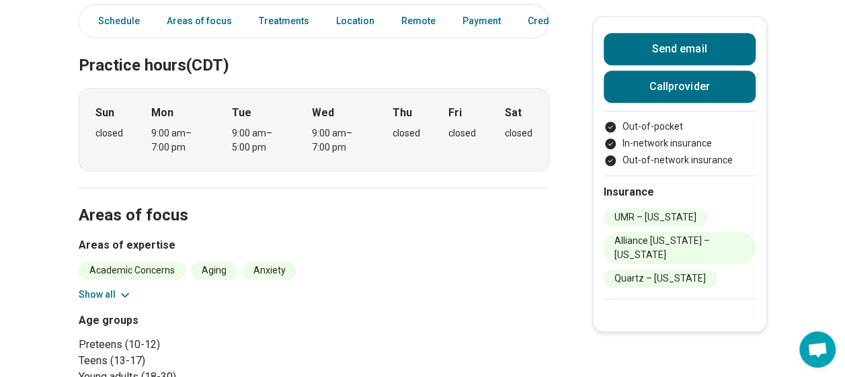
scroll to position [605, 0]
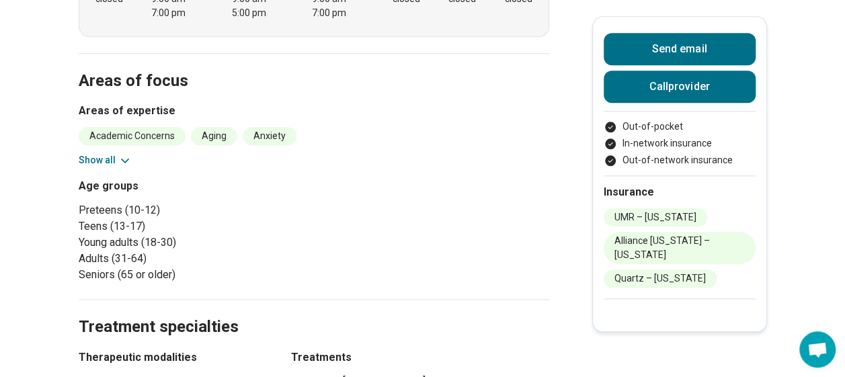
click at [95, 151] on div "Academic Concerns Aging Anxiety [MEDICAL_DATA] ([MEDICAL_DATA]) [MEDICAL_DATA] …" at bounding box center [314, 147] width 470 height 40
click at [116, 164] on button "Show all" at bounding box center [105, 160] width 53 height 14
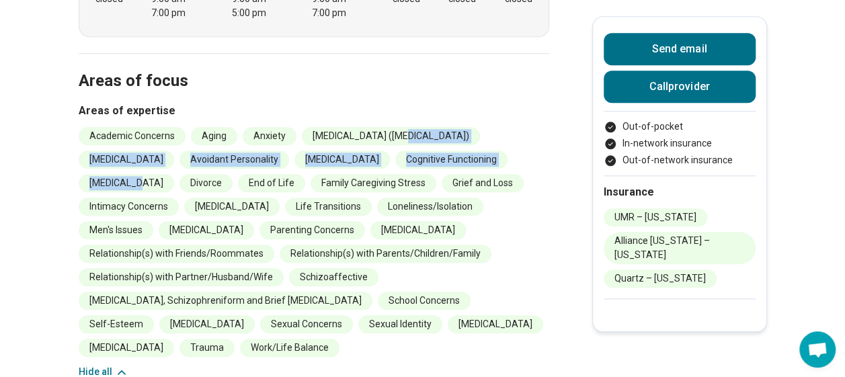
drag, startPoint x: 389, startPoint y: 140, endPoint x: 524, endPoint y: 151, distance: 135.5
click at [524, 151] on ul "Academic Concerns Aging Anxiety [MEDICAL_DATA] ([MEDICAL_DATA]) [MEDICAL_DATA] …" at bounding box center [314, 242] width 470 height 230
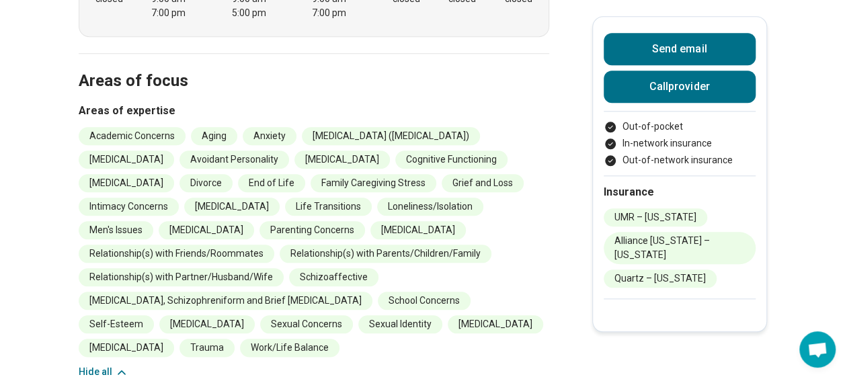
click at [484, 194] on ul "Academic Concerns Aging Anxiety [MEDICAL_DATA] ([MEDICAL_DATA]) [MEDICAL_DATA] …" at bounding box center [314, 242] width 470 height 230
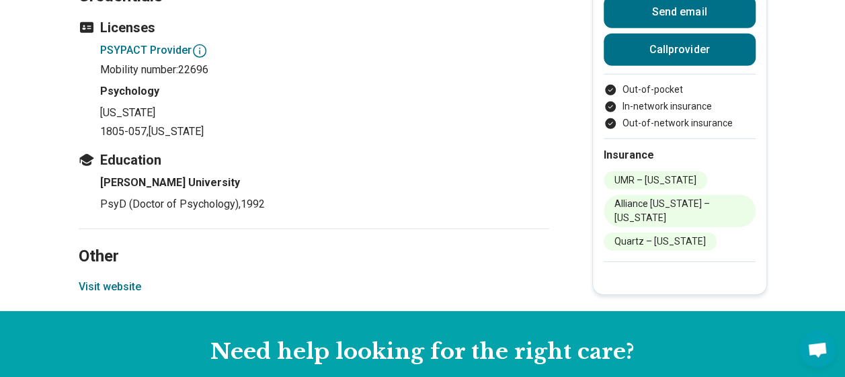
scroll to position [2083, 0]
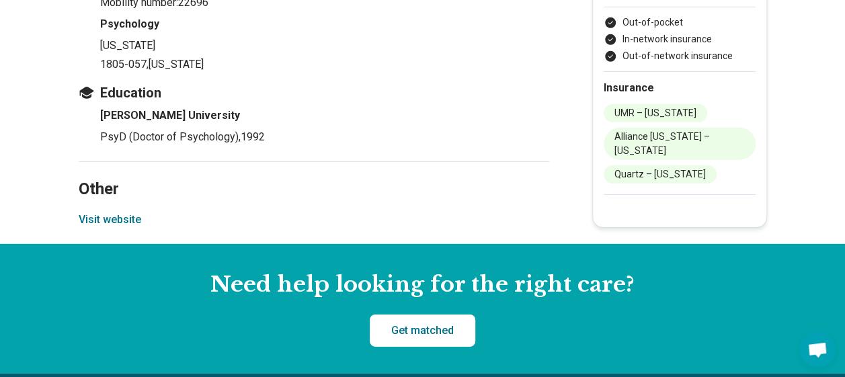
click at [123, 212] on button "Visit website" at bounding box center [110, 220] width 62 height 16
